Goal: Information Seeking & Learning: Learn about a topic

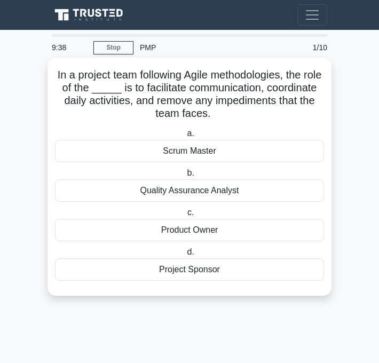
click at [215, 195] on div "Quality Assurance Analyst" at bounding box center [189, 191] width 269 height 22
click at [185, 177] on input "b. Quality Assurance Analyst" at bounding box center [185, 173] width 0 height 7
